Goal: Task Accomplishment & Management: Complete application form

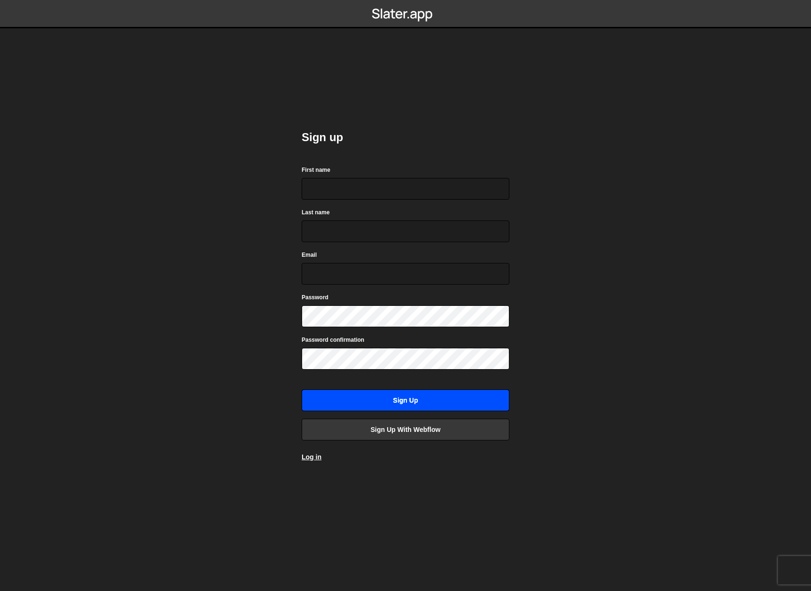
click at [418, 396] on input "Sign up" at bounding box center [406, 400] width 208 height 22
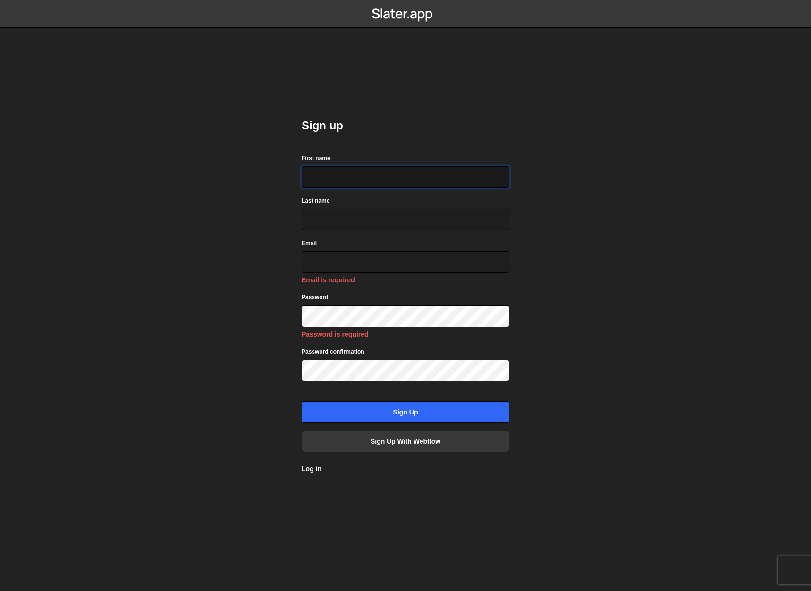
click at [439, 176] on input "First name" at bounding box center [406, 177] width 208 height 22
type input "MAAME DUFIE"
type input "OFOSU-APPIAH"
click at [366, 271] on input "Email" at bounding box center [406, 262] width 208 height 22
type input "Evelynmaamedufieofosuappiah@gmail.com"
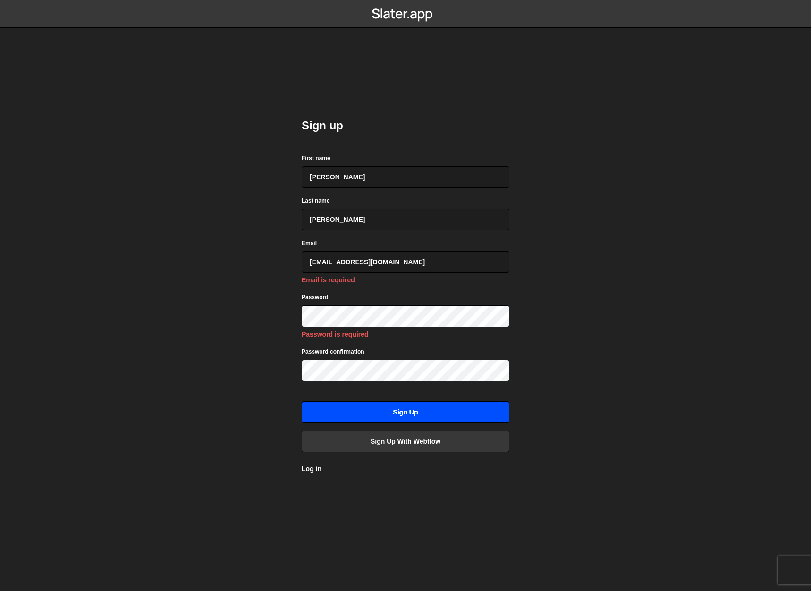
click at [433, 412] on input "Sign up" at bounding box center [406, 412] width 208 height 22
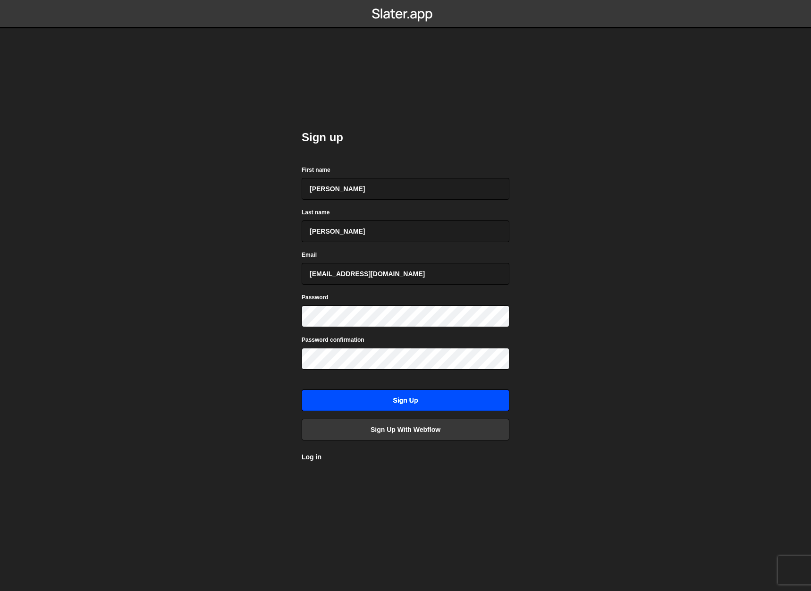
click at [405, 401] on input "Sign up" at bounding box center [406, 400] width 208 height 22
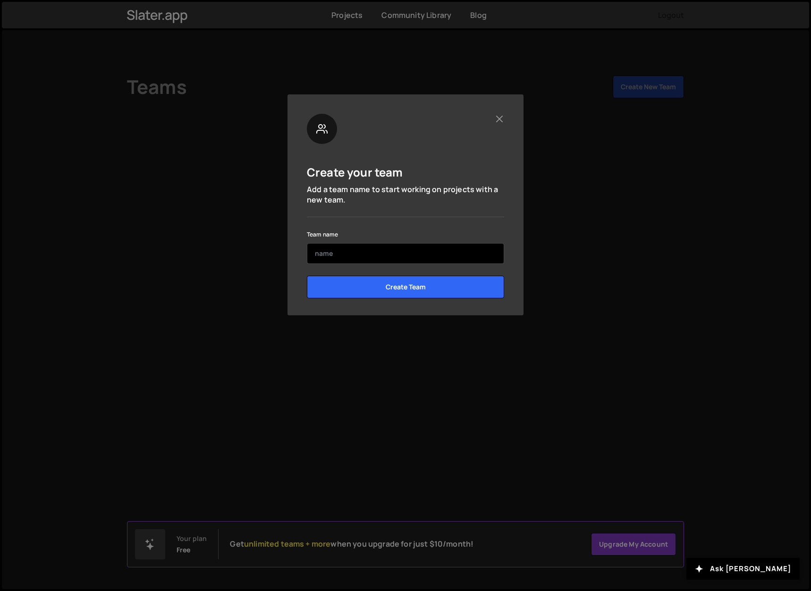
click at [362, 254] on input "text" at bounding box center [405, 253] width 197 height 21
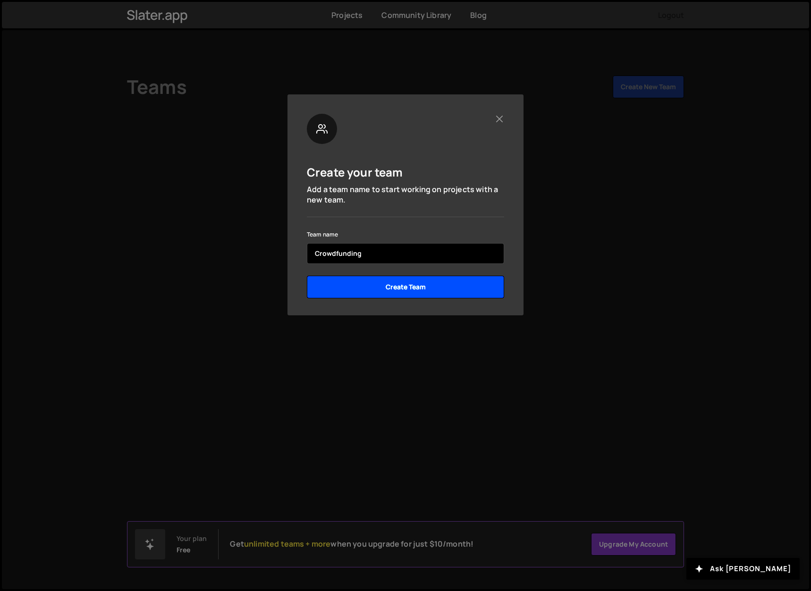
type input "Crowdfunding"
click at [377, 286] on input "Create Team" at bounding box center [405, 287] width 197 height 23
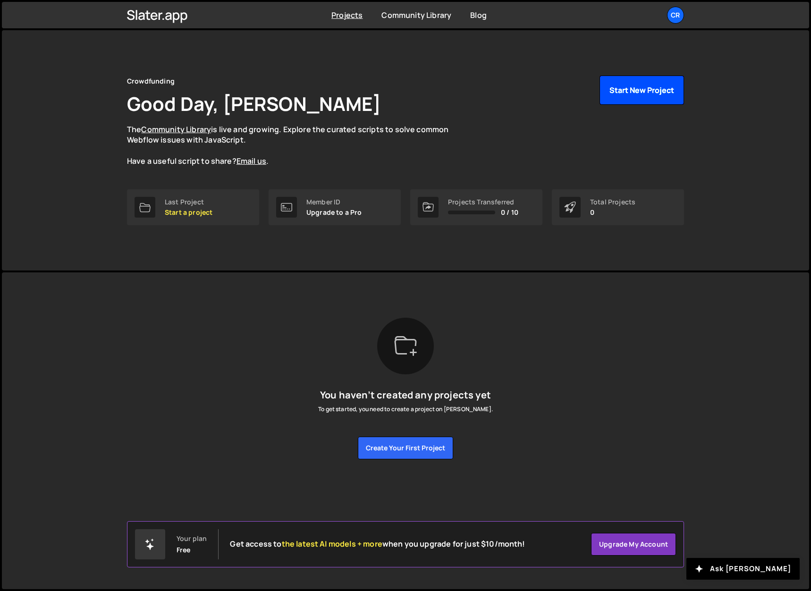
click at [625, 88] on button "Start New Project" at bounding box center [641, 90] width 84 height 29
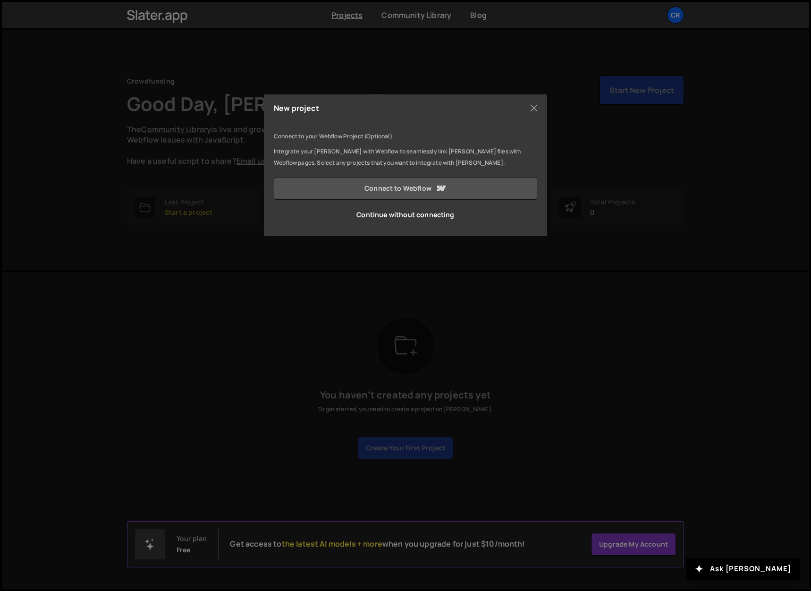
click at [454, 191] on link "Connect to Webflow" at bounding box center [405, 188] width 263 height 23
